Goal: Information Seeking & Learning: Learn about a topic

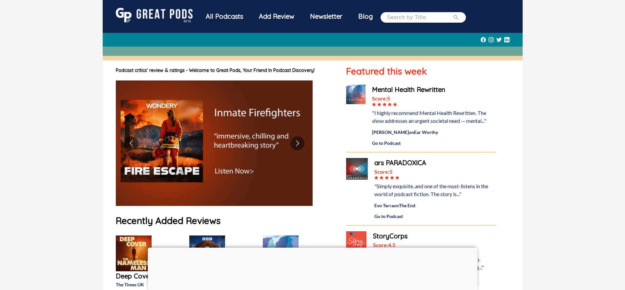
click at [223, 14] on div "All Podcasts" at bounding box center [224, 16] width 53 height 17
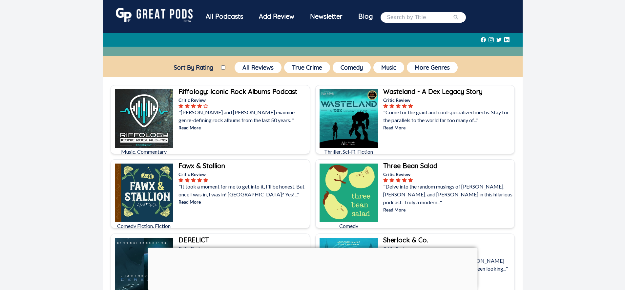
click at [401, 18] on input "search" at bounding box center [420, 17] width 66 height 8
type input "cinema psychos"
click at [453, 13] on button "submit" at bounding box center [456, 17] width 7 height 8
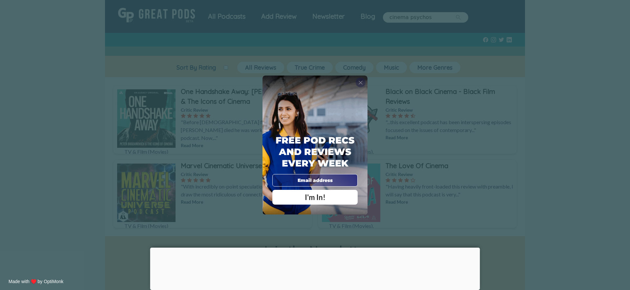
click at [361, 81] on span "X" at bounding box center [360, 82] width 5 height 7
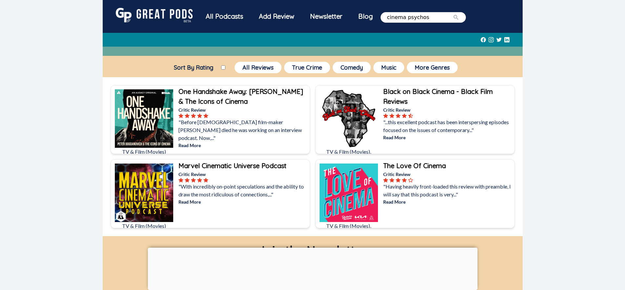
click at [413, 167] on b "The Love Of Cinema" at bounding box center [414, 165] width 63 height 8
click at [186, 165] on b "Marvel Cinematic Universe Podcast" at bounding box center [232, 165] width 108 height 8
